Goal: Task Accomplishment & Management: Manage account settings

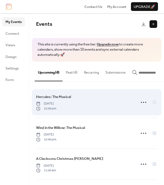
click at [78, 100] on div "Hercules: The Musical [DATE] 12:00 pm" at bounding box center [84, 102] width 96 height 17
click at [103, 99] on div "Hercules: The Musical [DATE] 12:00 pm" at bounding box center [84, 102] width 96 height 17
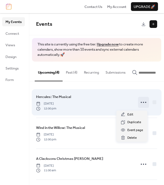
click at [142, 102] on icon at bounding box center [143, 102] width 9 height 9
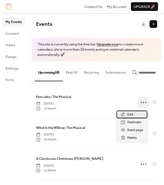
click at [132, 116] on span "Edit" at bounding box center [130, 114] width 6 height 5
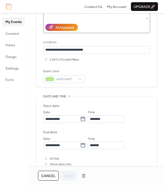
scroll to position [94, 0]
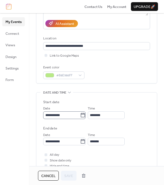
click at [83, 115] on icon at bounding box center [82, 114] width 5 height 5
click at [80, 115] on input "**********" at bounding box center [61, 115] width 37 height 8
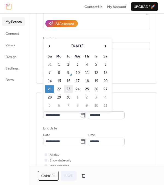
click at [70, 89] on td "23" at bounding box center [68, 89] width 9 height 8
type input "**********"
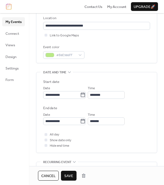
scroll to position [119, 0]
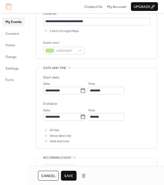
click at [68, 176] on span "Save" at bounding box center [68, 175] width 9 height 5
